Goal: Task Accomplishment & Management: Manage account settings

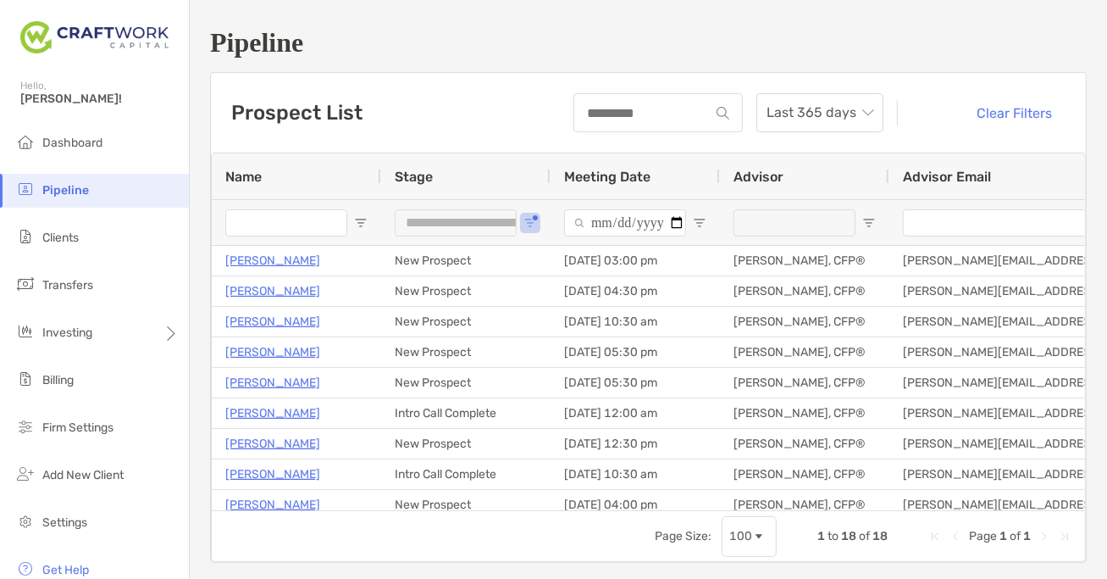
click at [98, 247] on li "Clients" at bounding box center [94, 238] width 189 height 34
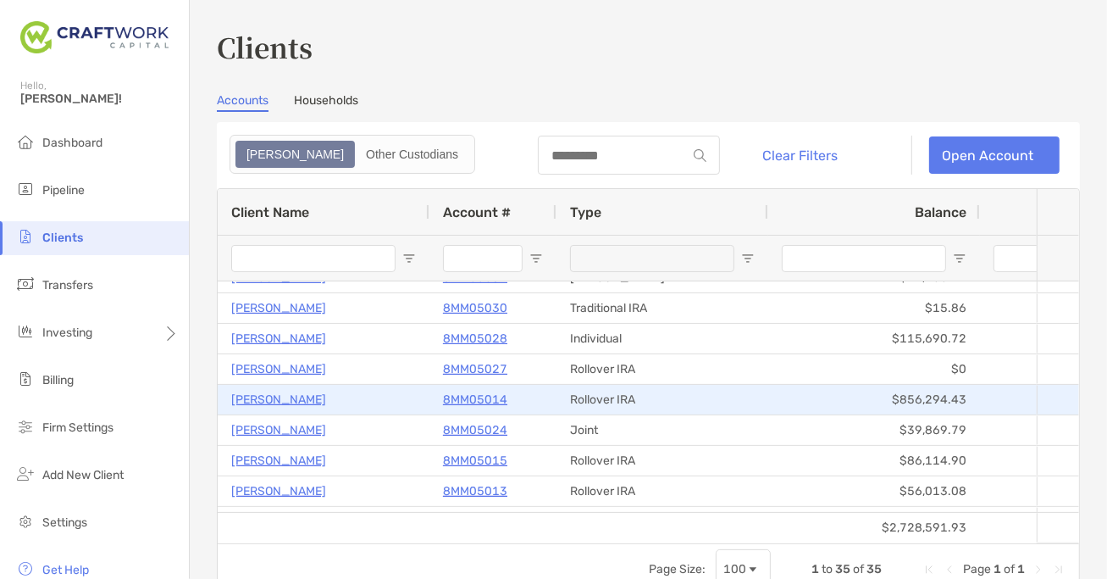
scroll to position [805, 0]
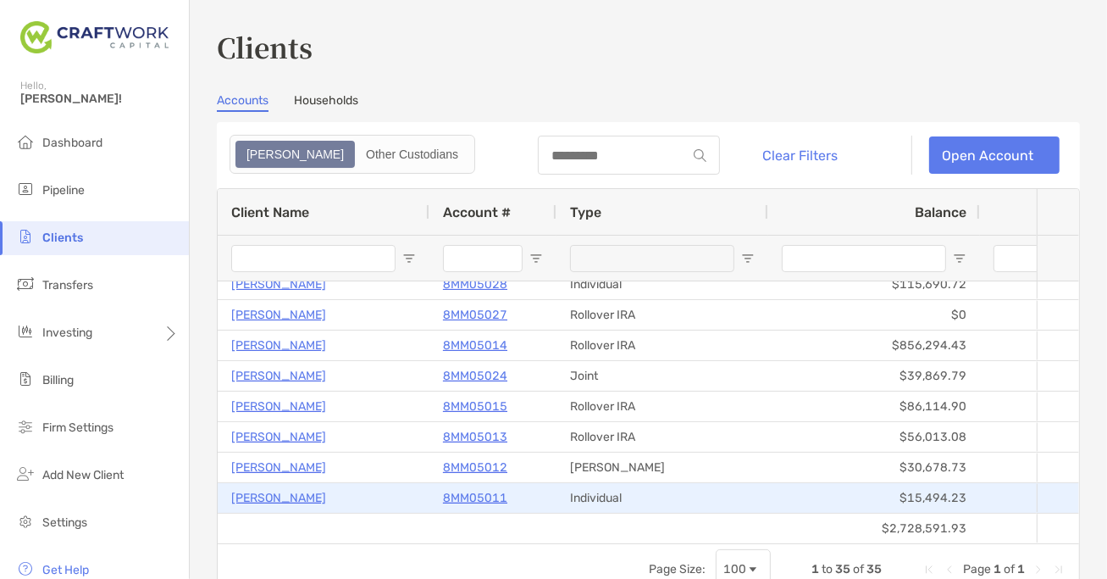
click at [269, 492] on p "[PERSON_NAME]" at bounding box center [278, 497] width 95 height 21
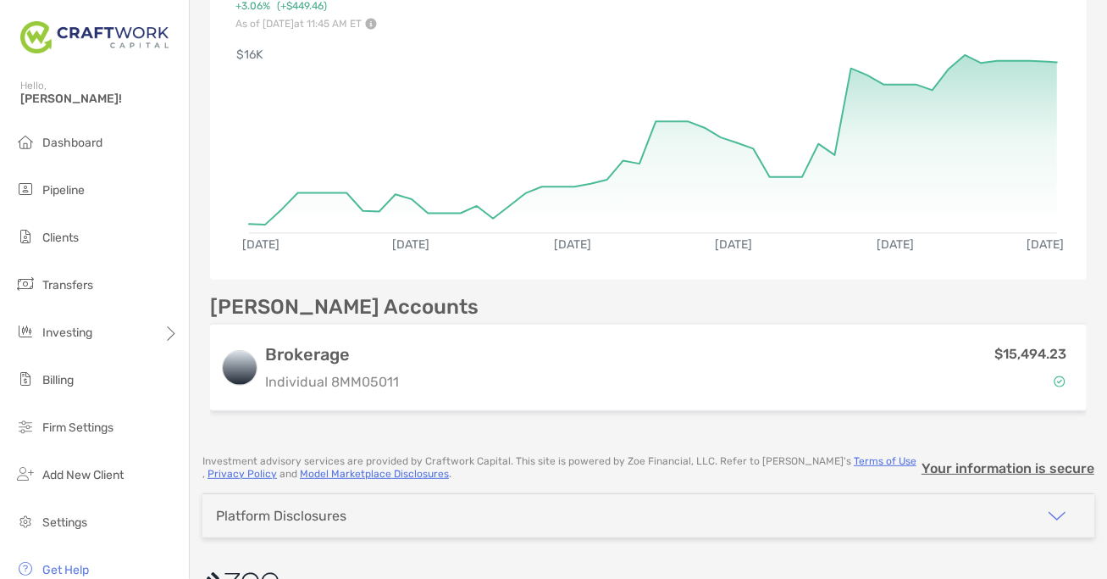
scroll to position [274, 0]
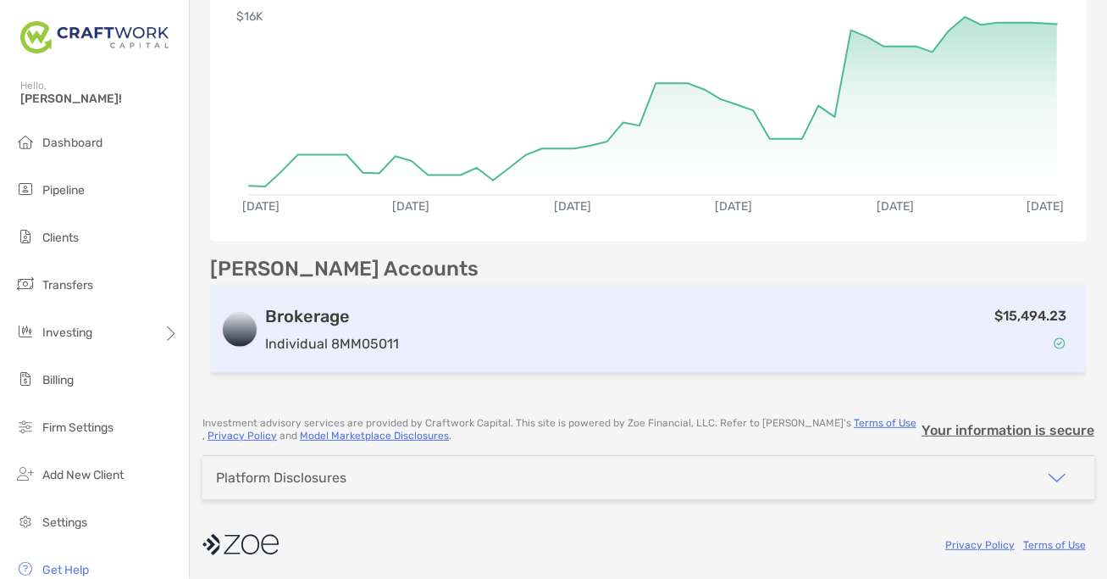
click at [679, 360] on div "Brokerage Individual 8MM05011 $15,494.23" at bounding box center [648, 329] width 877 height 86
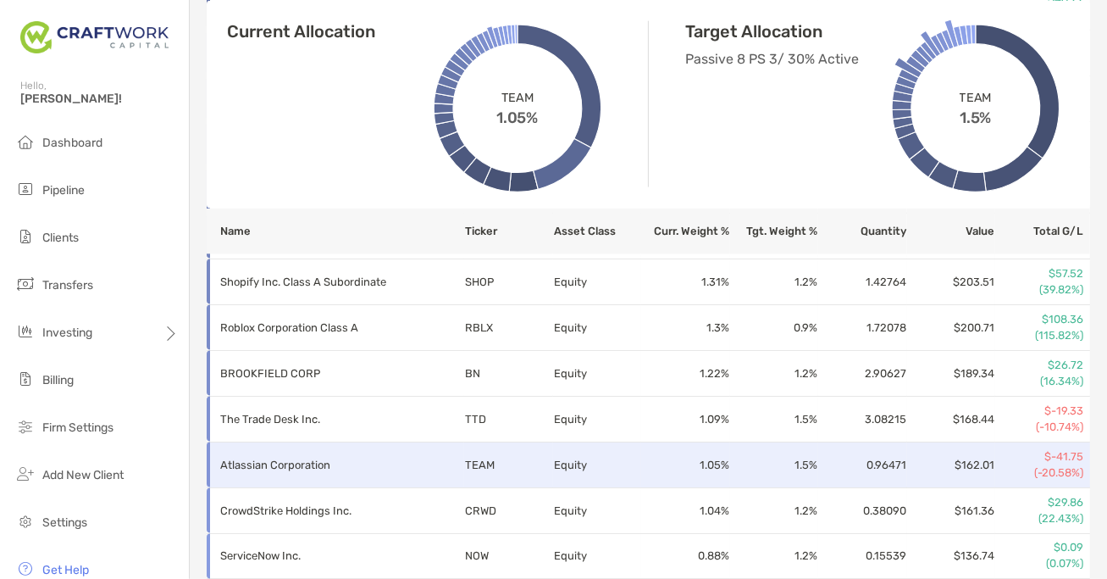
scroll to position [1477, 0]
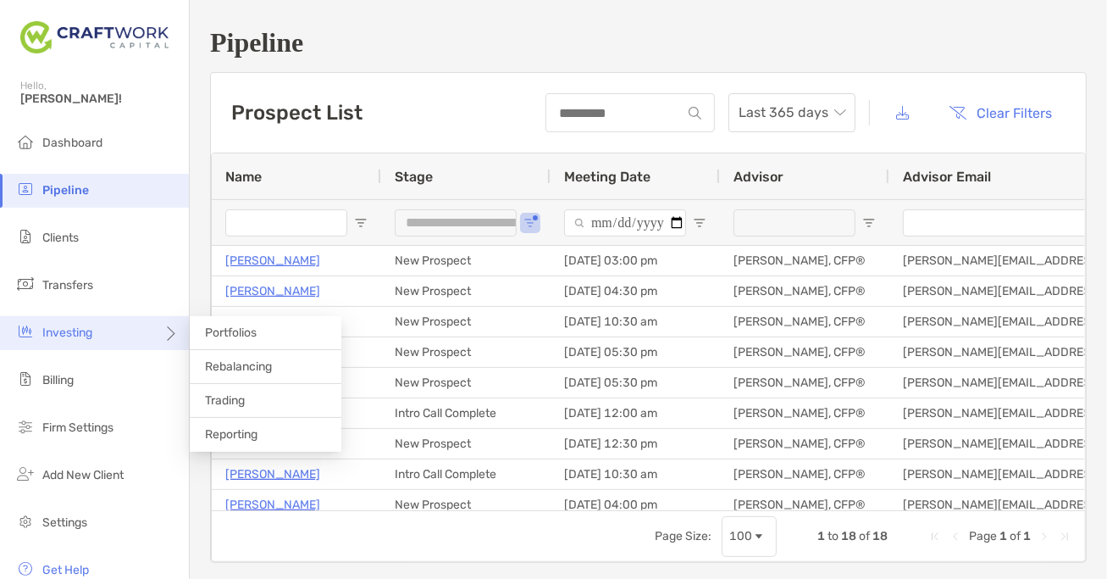
click at [98, 332] on div "Investing" at bounding box center [94, 333] width 189 height 34
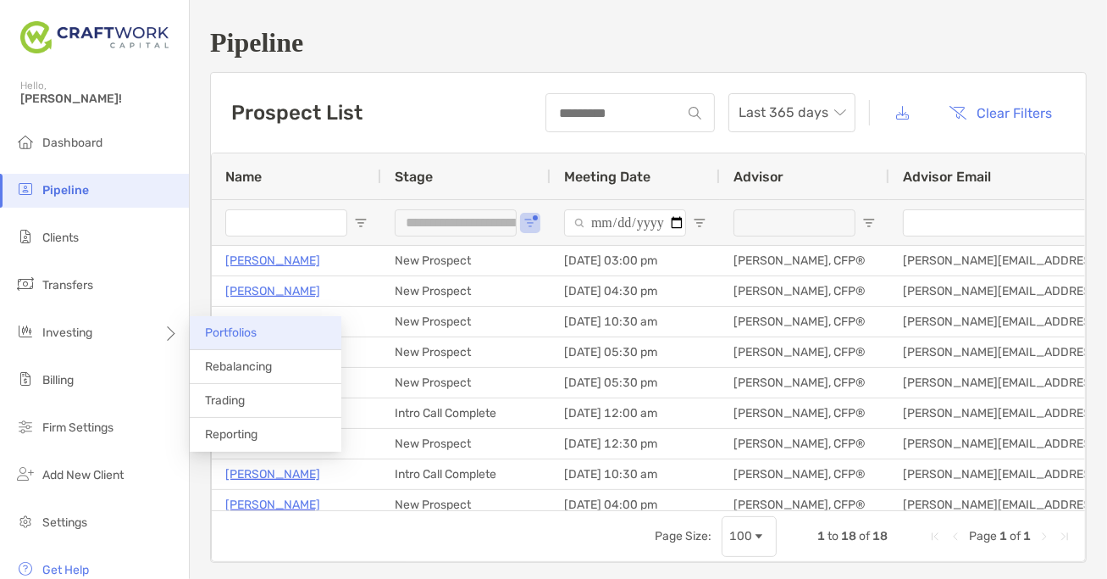
click at [241, 334] on span "Portfolios" at bounding box center [231, 332] width 52 height 14
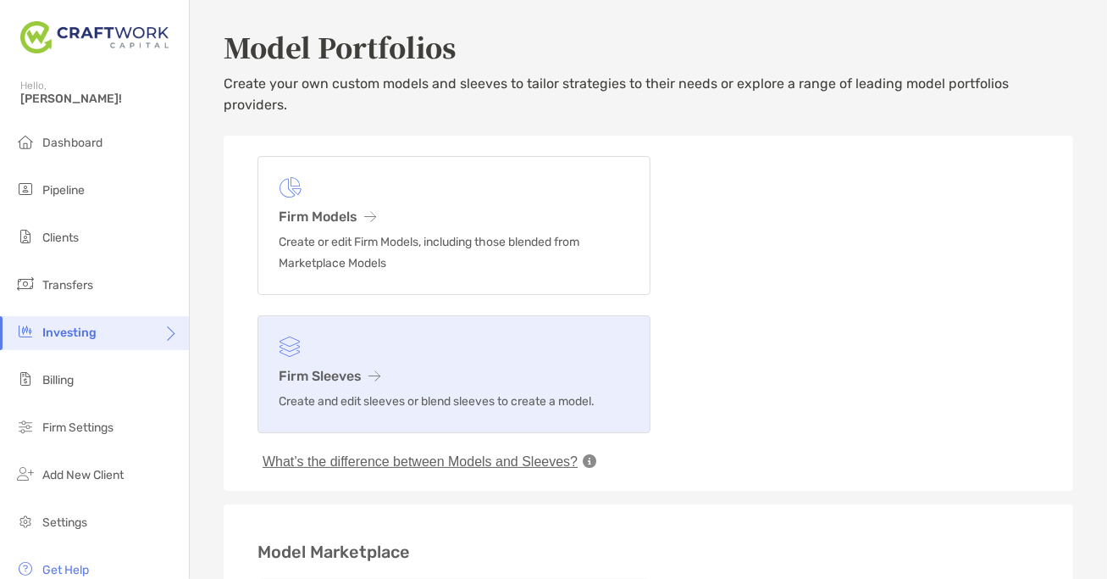
click at [342, 368] on h3 "Firm Sleeves" at bounding box center [454, 376] width 351 height 16
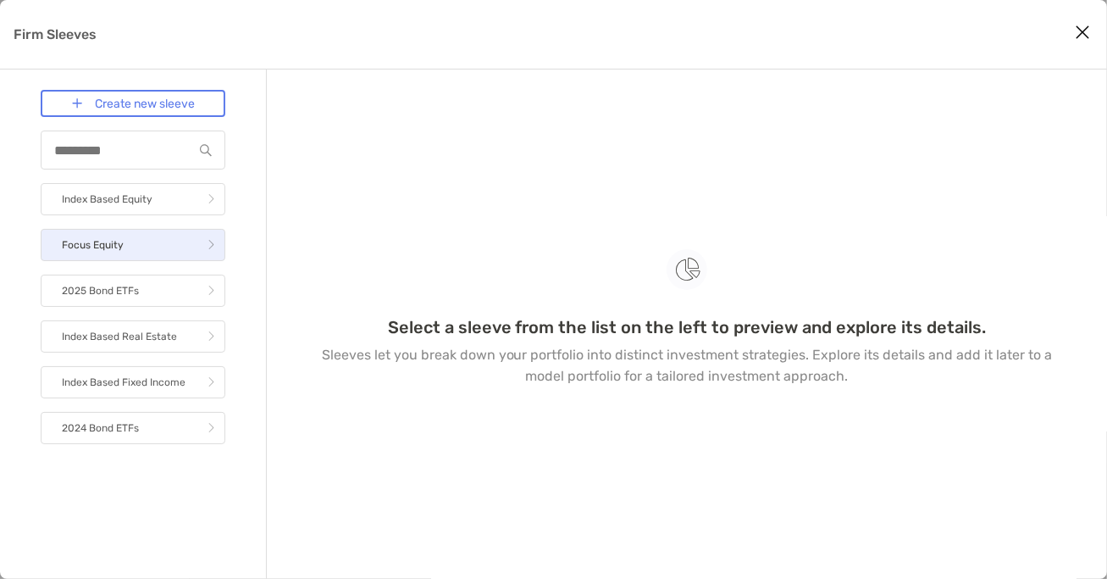
click at [125, 250] on link "Focus Equity" at bounding box center [133, 245] width 185 height 32
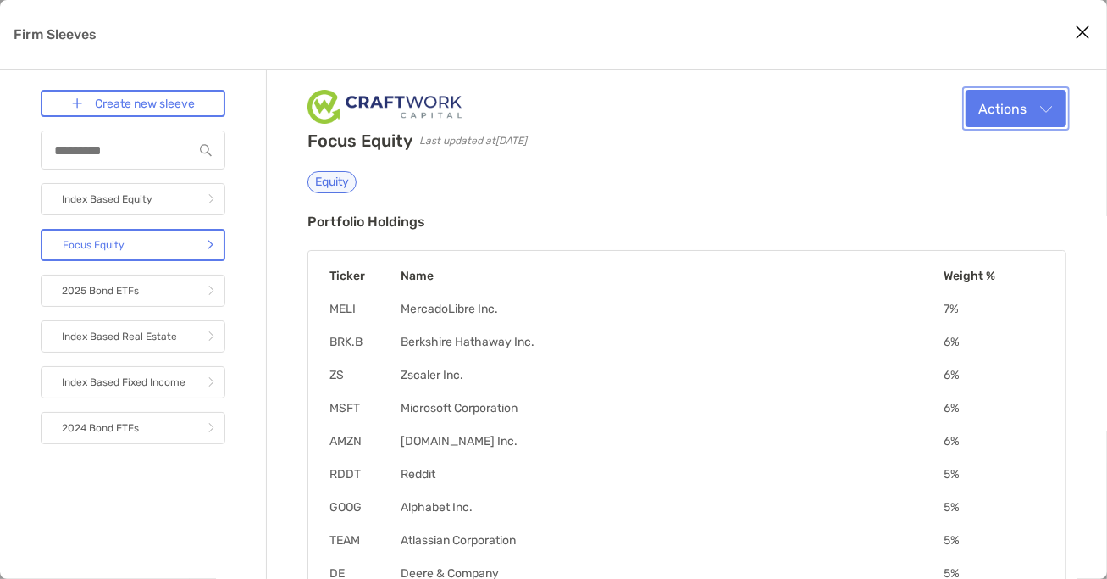
click at [981, 125] on button "Actions" at bounding box center [1016, 108] width 101 height 37
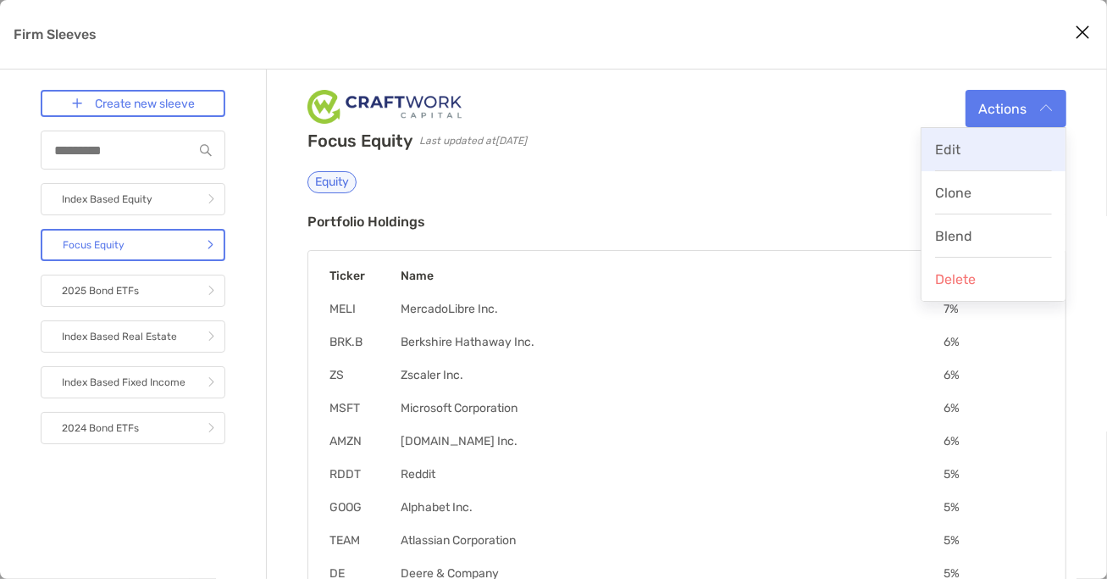
click at [969, 155] on div "Edit" at bounding box center [993, 149] width 117 height 16
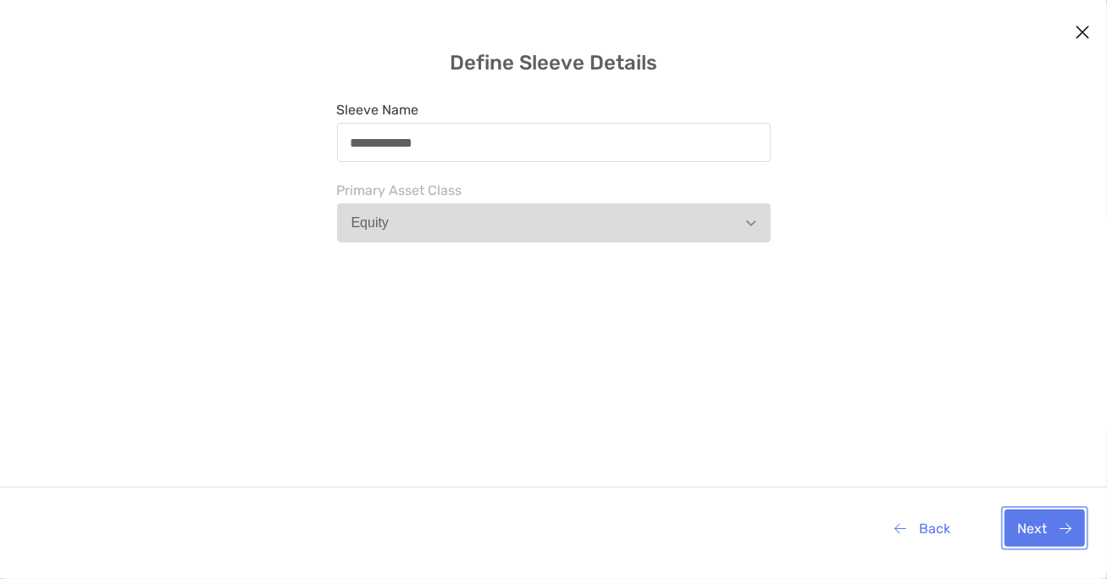
click at [1043, 538] on button "Next" at bounding box center [1045, 527] width 80 height 37
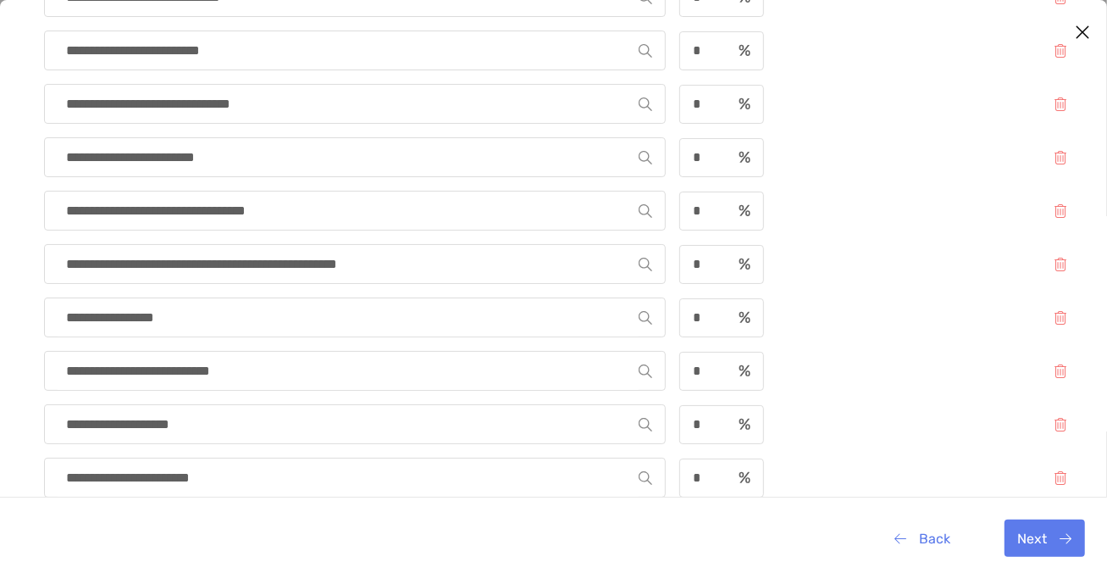
scroll to position [876, 0]
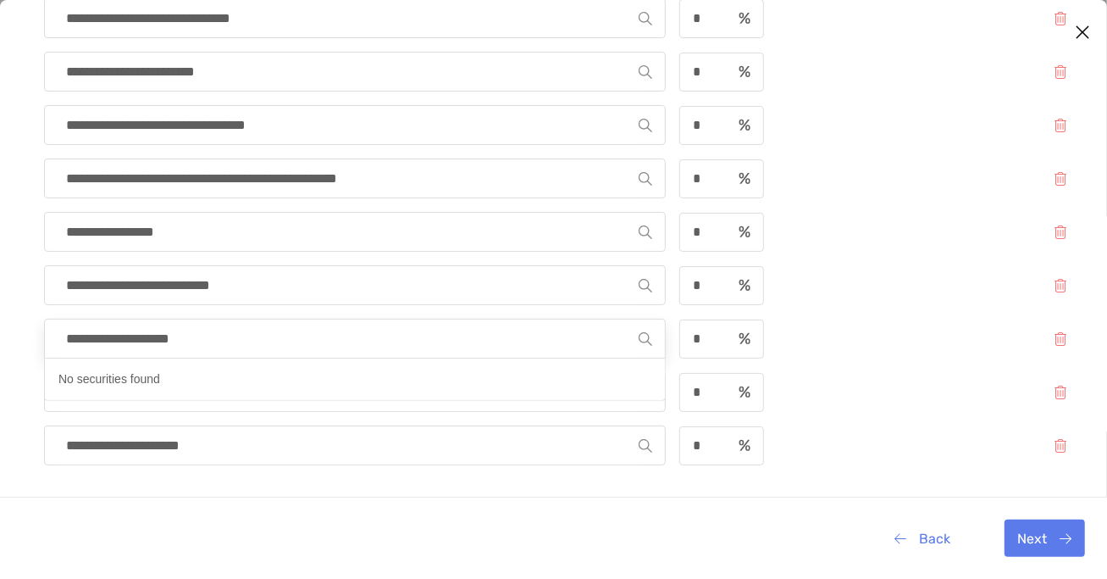
click at [493, 339] on input "**********" at bounding box center [348, 338] width 581 height 38
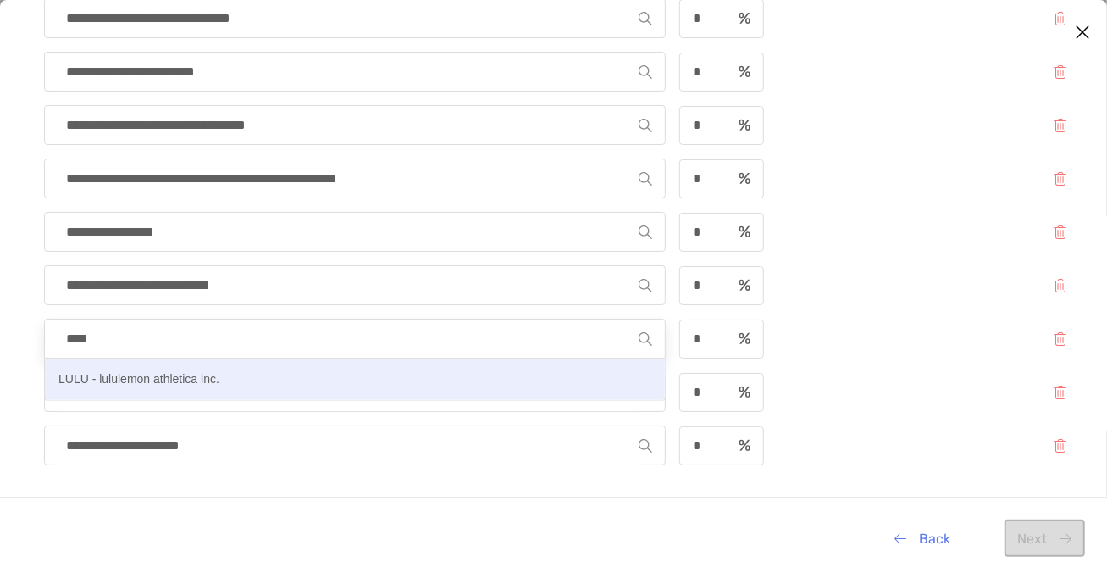
click at [341, 367] on button "LULU - lululemon athletica inc." at bounding box center [355, 379] width 620 height 42
type input "**********"
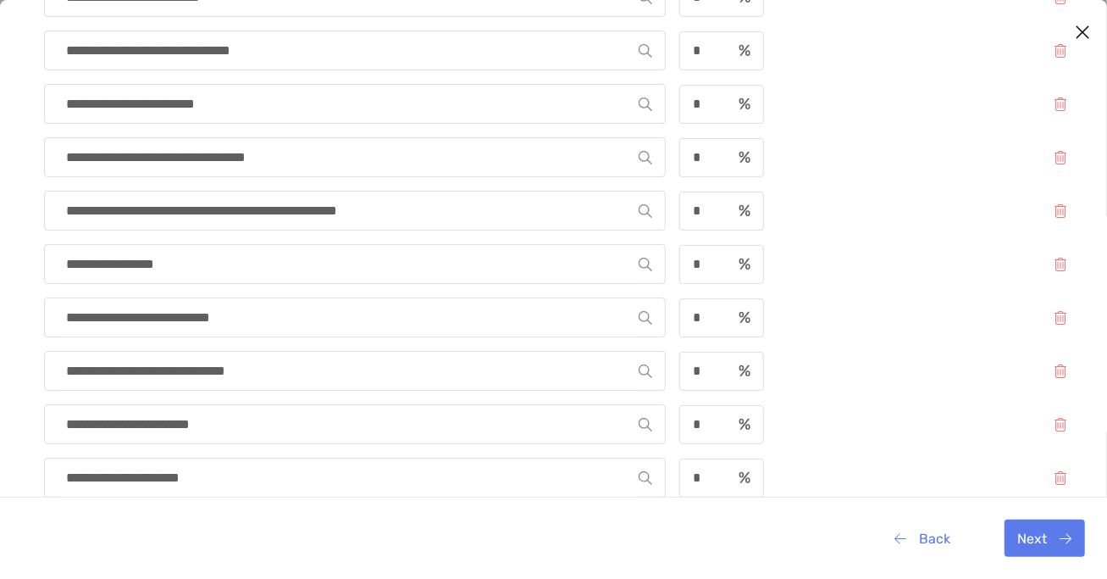
scroll to position [868, 0]
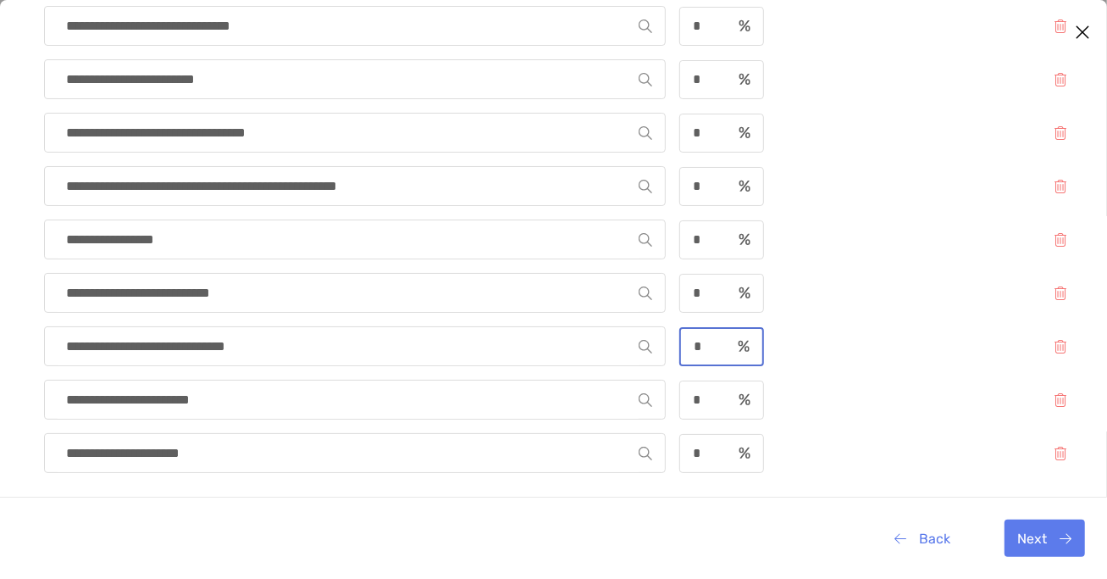
click at [704, 346] on input "*" at bounding box center [706, 346] width 50 height 14
type input "*"
click at [874, 306] on div "**********" at bounding box center [562, 293] width 1036 height 40
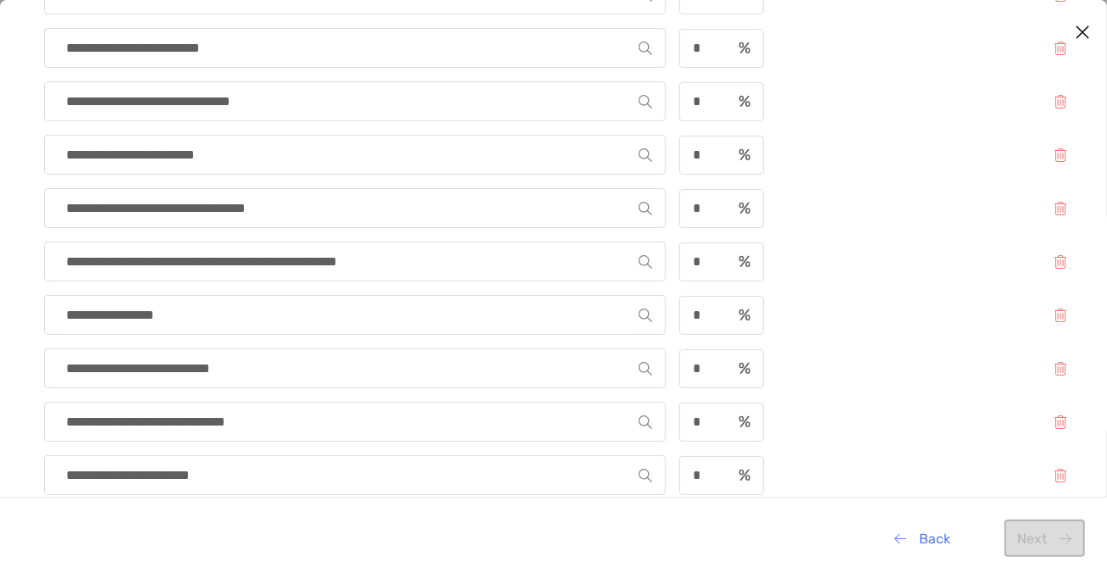
scroll to position [771, 0]
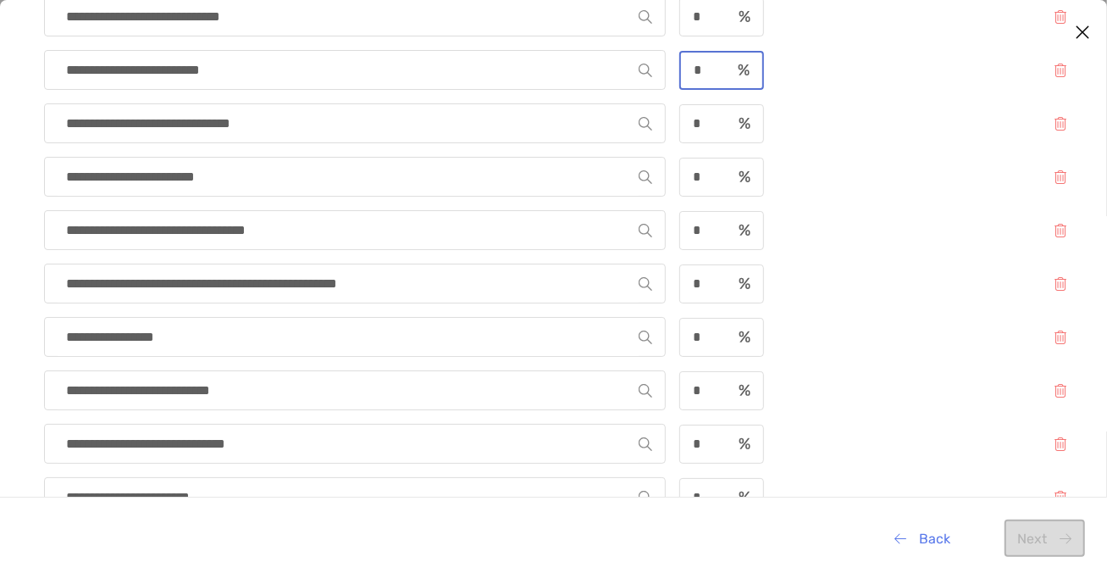
click at [703, 72] on input "*" at bounding box center [706, 70] width 50 height 14
type input "*"
click at [862, 147] on div "**********" at bounding box center [562, 31] width 1036 height 1150
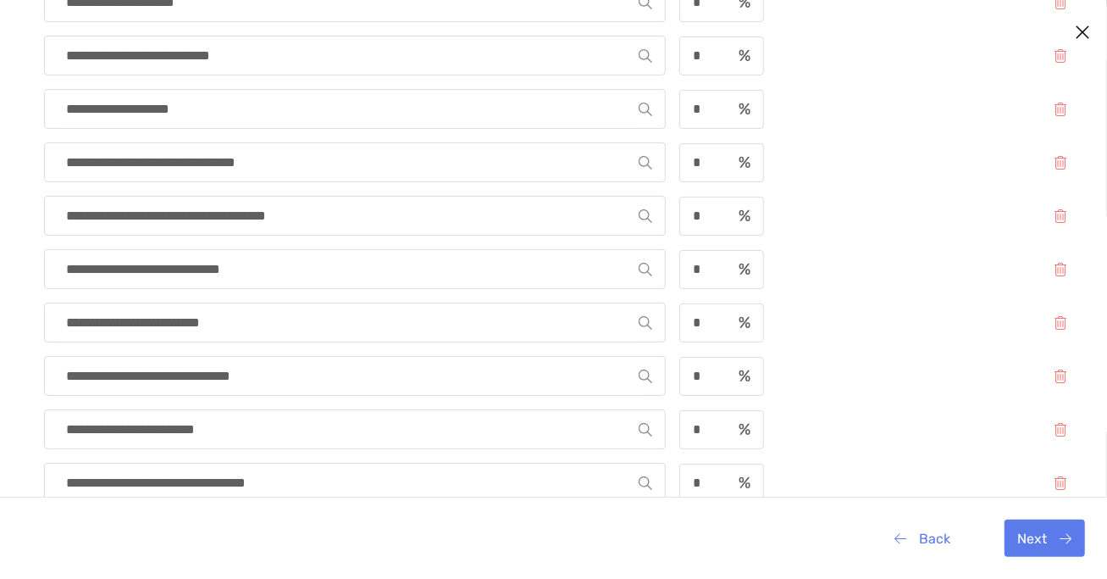
scroll to position [489, 0]
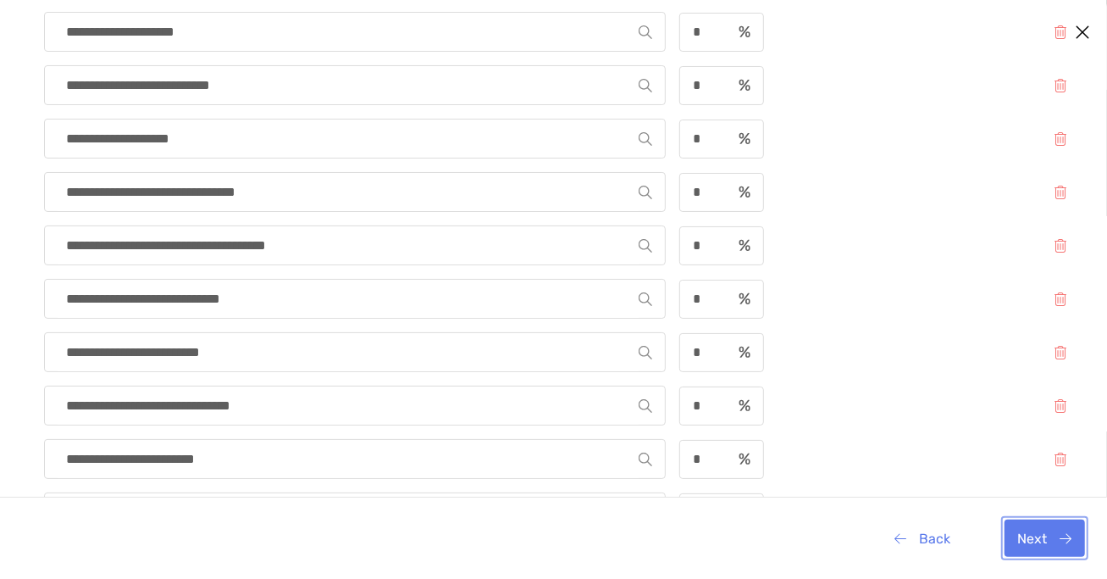
click at [1043, 529] on button "Next" at bounding box center [1045, 537] width 80 height 37
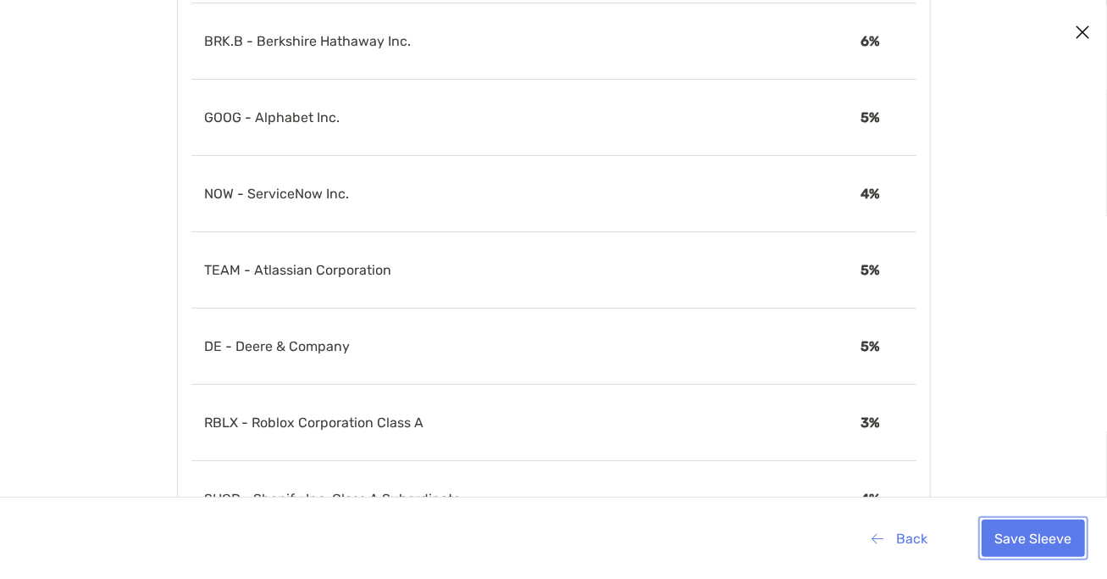
click at [1021, 535] on button "Save Sleeve" at bounding box center [1033, 537] width 103 height 37
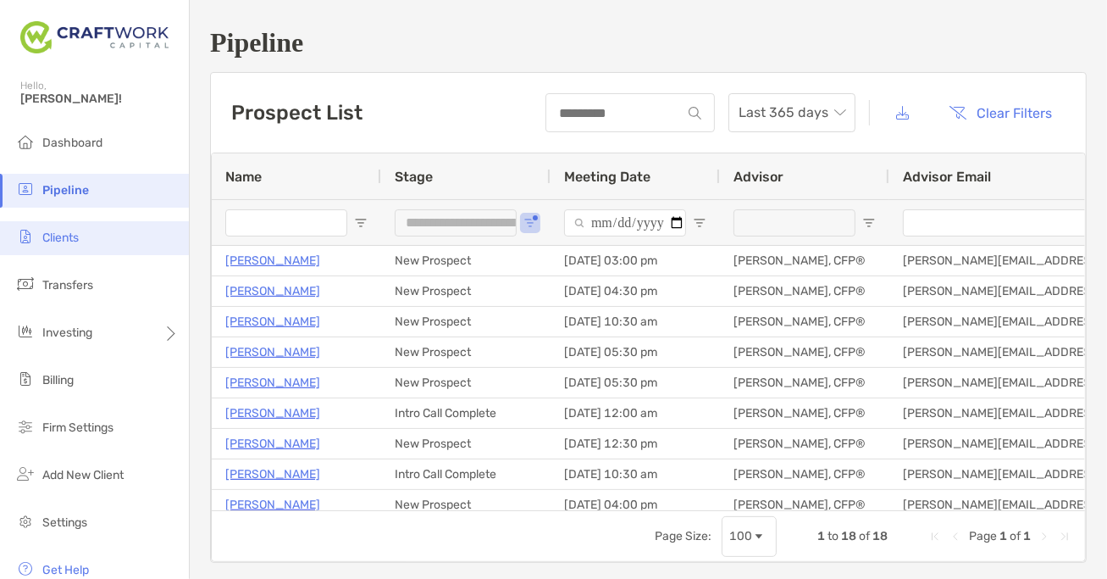
click at [56, 236] on span "Clients" at bounding box center [60, 237] width 36 height 14
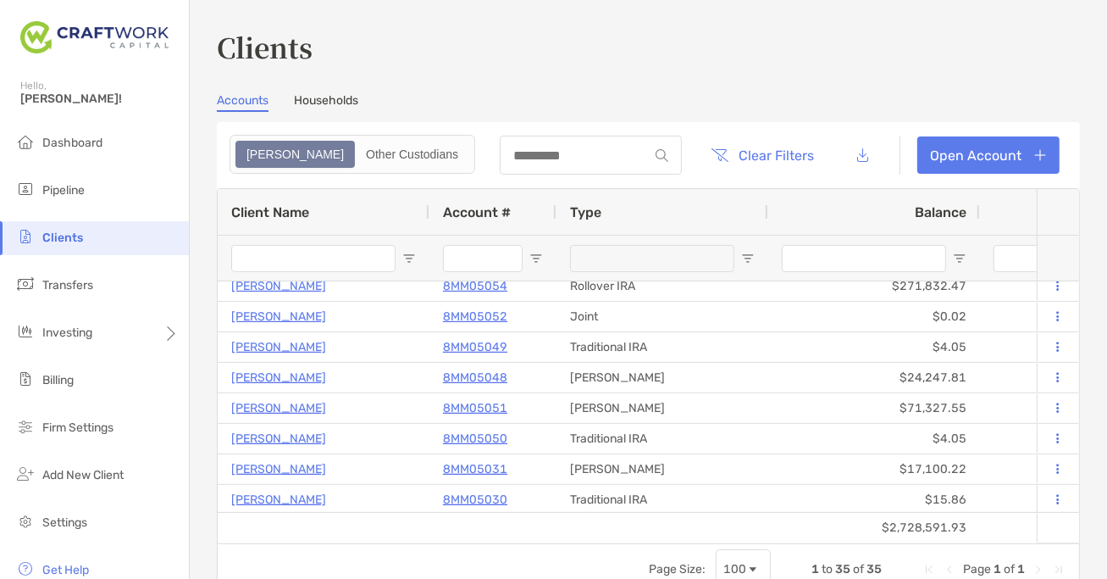
scroll to position [805, 0]
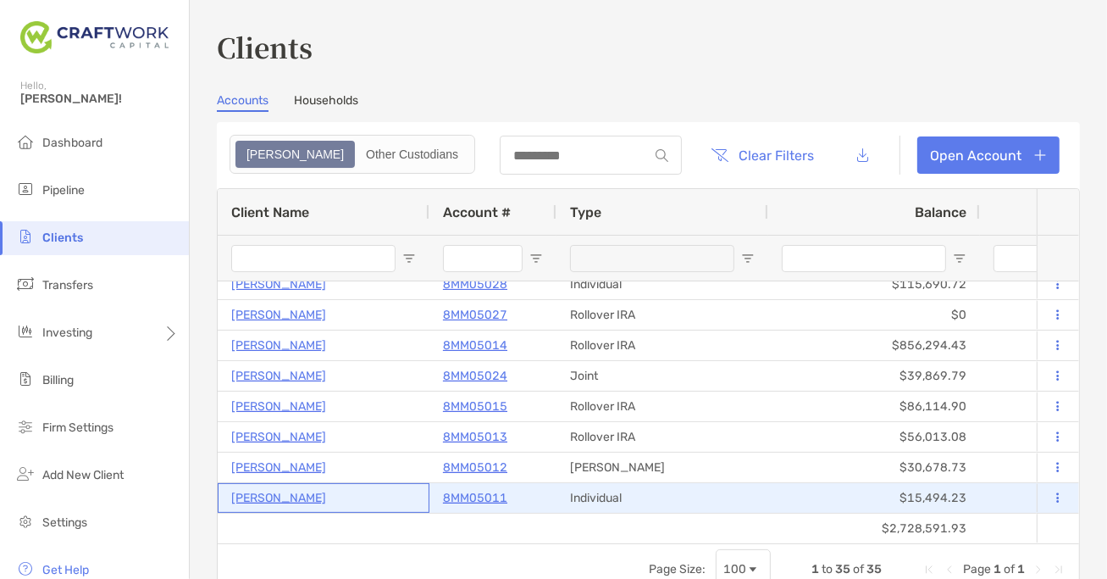
click at [299, 495] on p "[PERSON_NAME]" at bounding box center [278, 497] width 95 height 21
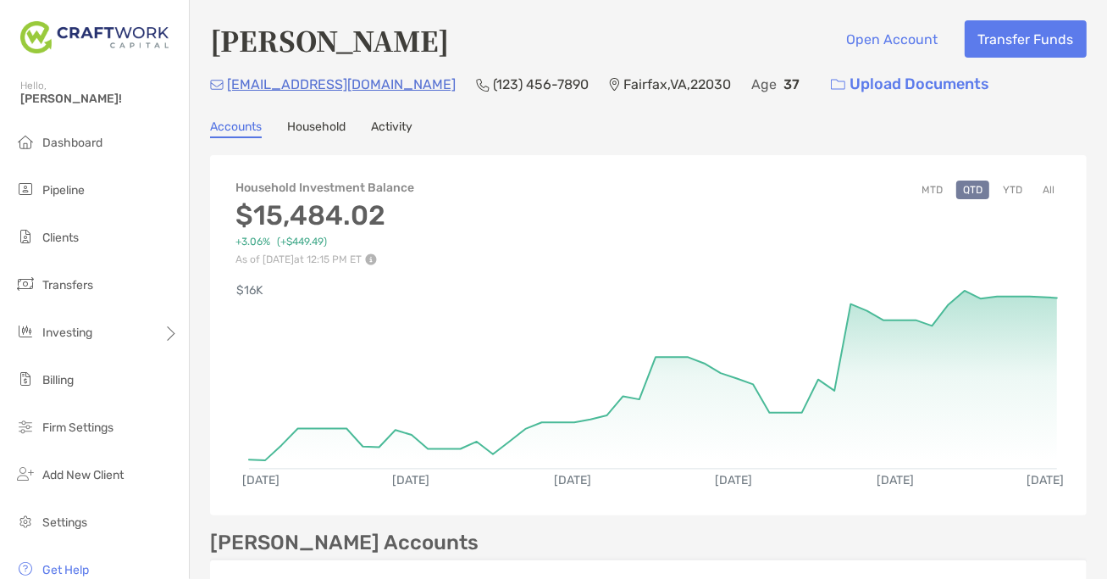
click at [389, 119] on link "Activity" at bounding box center [392, 128] width 42 height 19
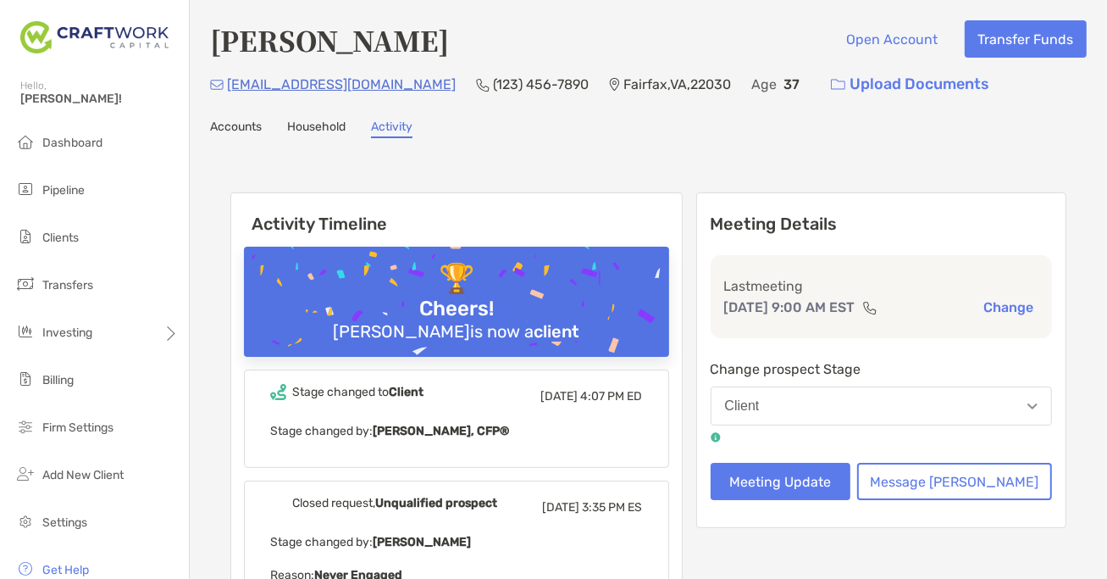
click at [254, 129] on link "Accounts" at bounding box center [236, 128] width 52 height 19
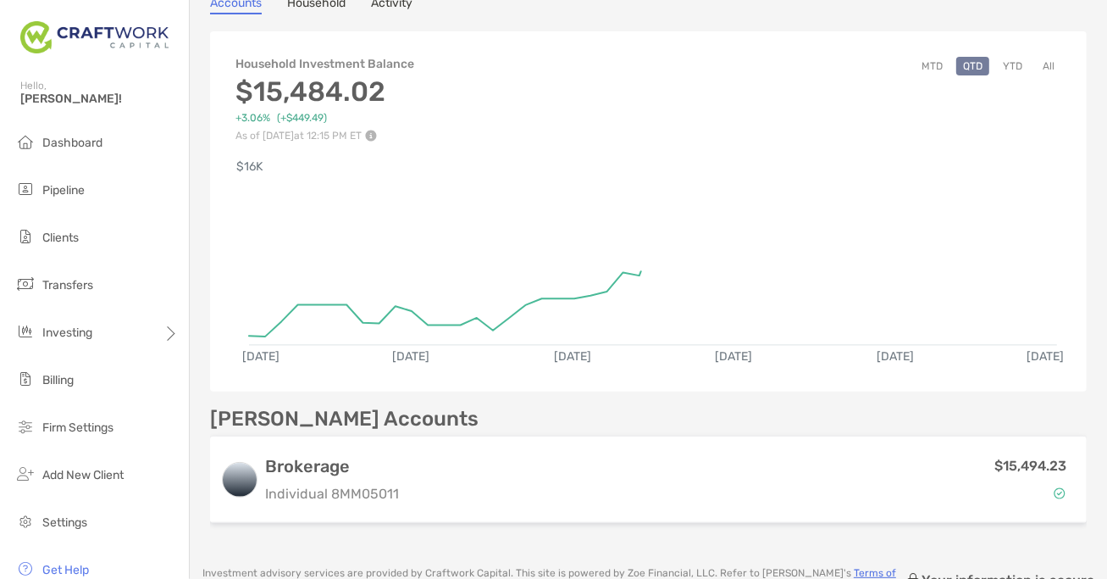
scroll to position [256, 0]
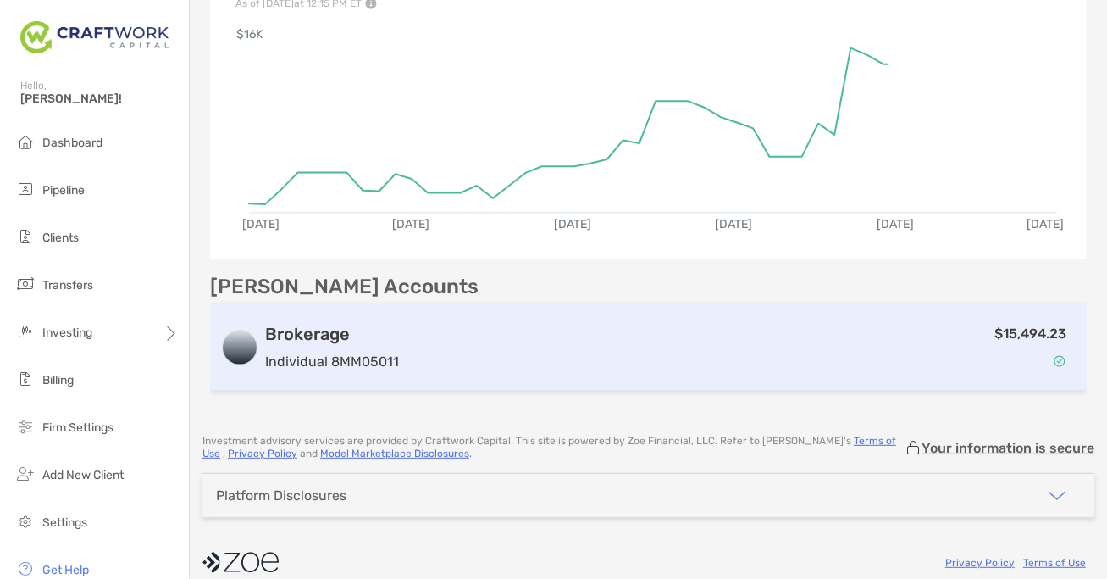
click at [629, 346] on div "$15,494.23" at bounding box center [741, 347] width 671 height 49
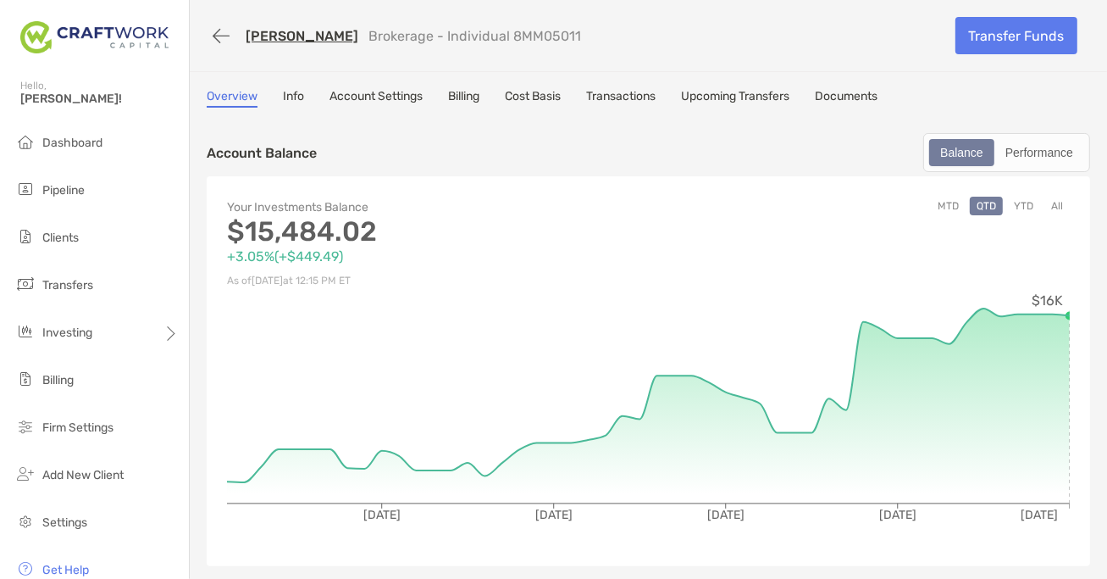
click at [642, 98] on link "Transactions" at bounding box center [620, 98] width 69 height 19
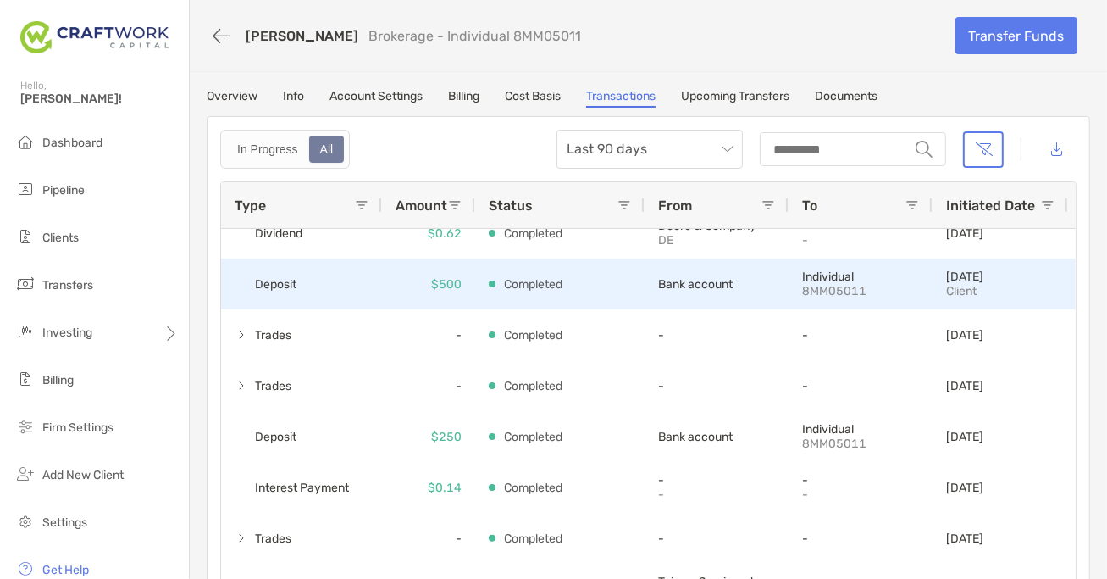
scroll to position [22, 0]
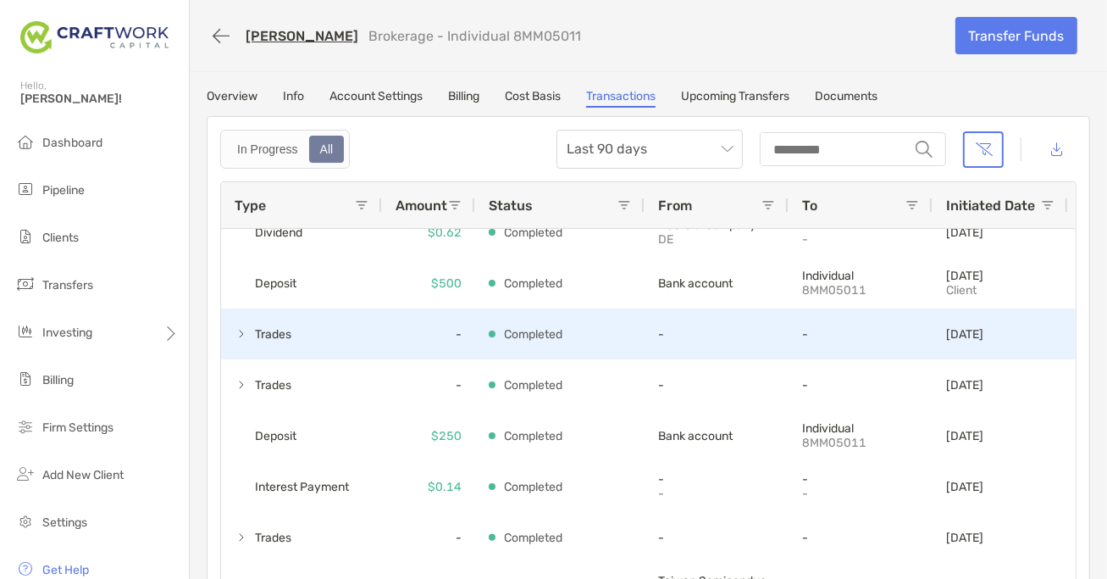
click at [238, 330] on span at bounding box center [242, 334] width 14 height 14
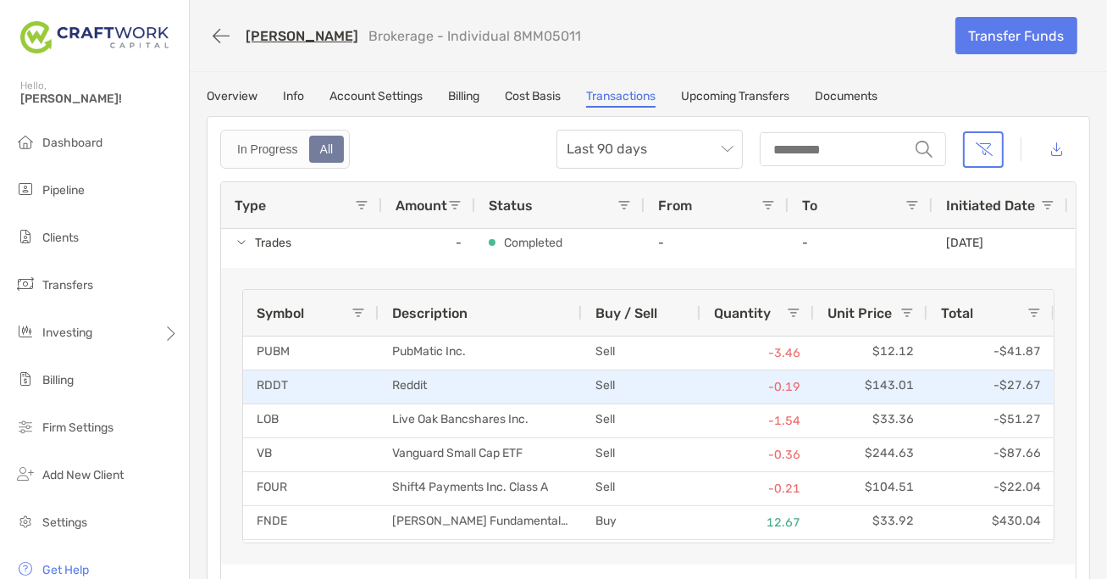
scroll to position [0, 0]
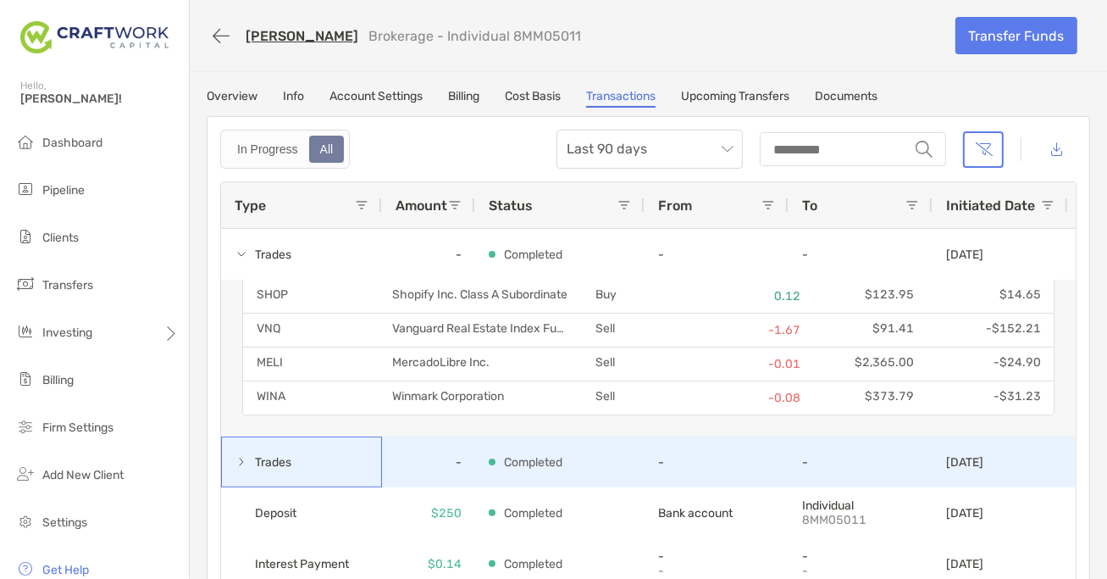
click at [239, 462] on span at bounding box center [242, 462] width 14 height 14
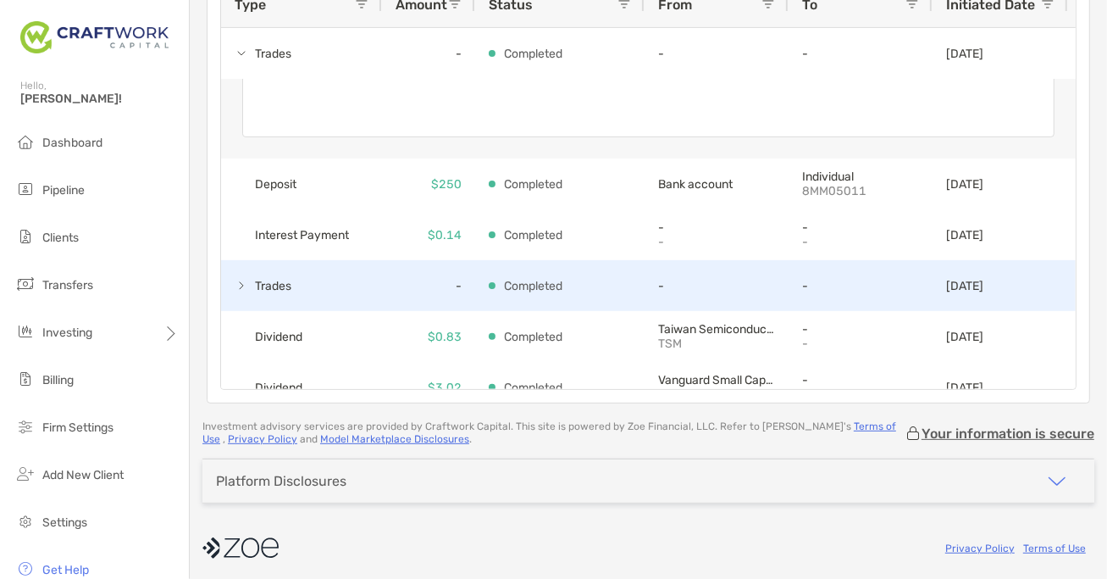
click at [239, 286] on span at bounding box center [242, 286] width 14 height 14
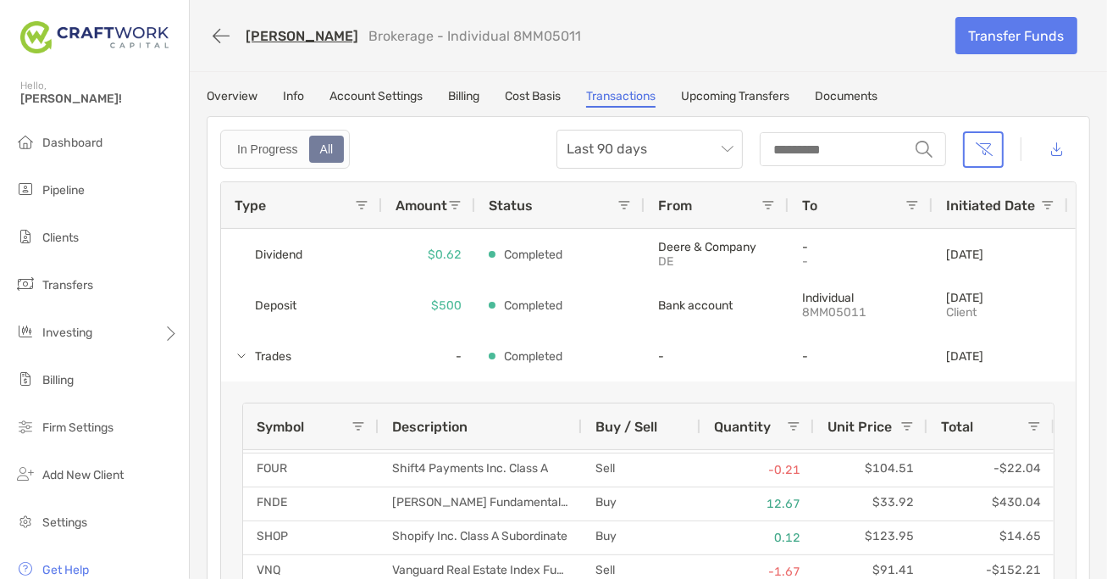
click at [536, 92] on link "Cost Basis" at bounding box center [533, 98] width 56 height 19
